Goal: Find specific page/section: Find specific page/section

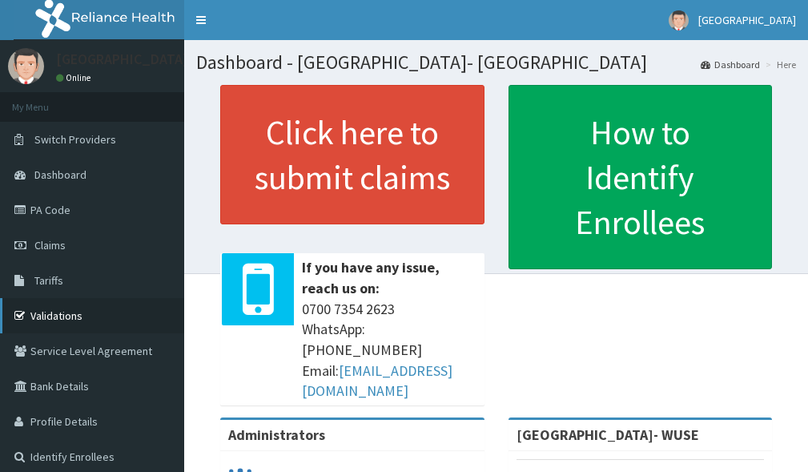
click at [75, 317] on link "Validations" at bounding box center [92, 315] width 184 height 35
